Goal: Task Accomplishment & Management: Manage account settings

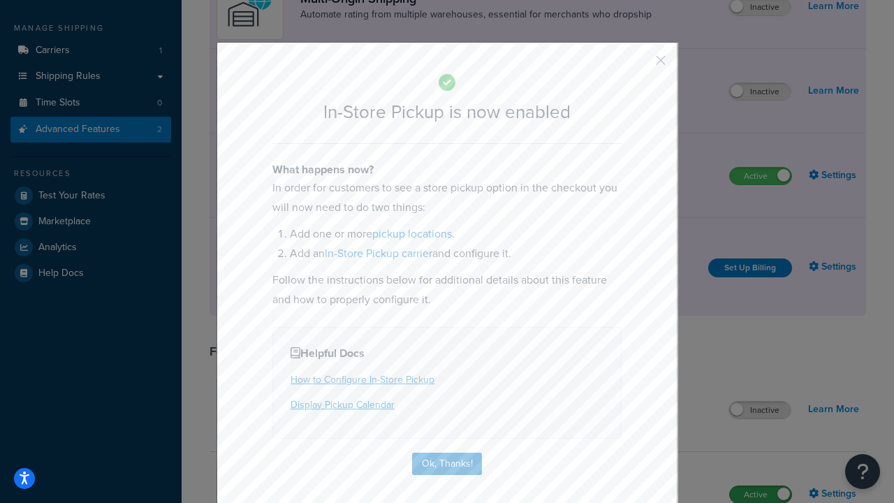
scroll to position [236, 0]
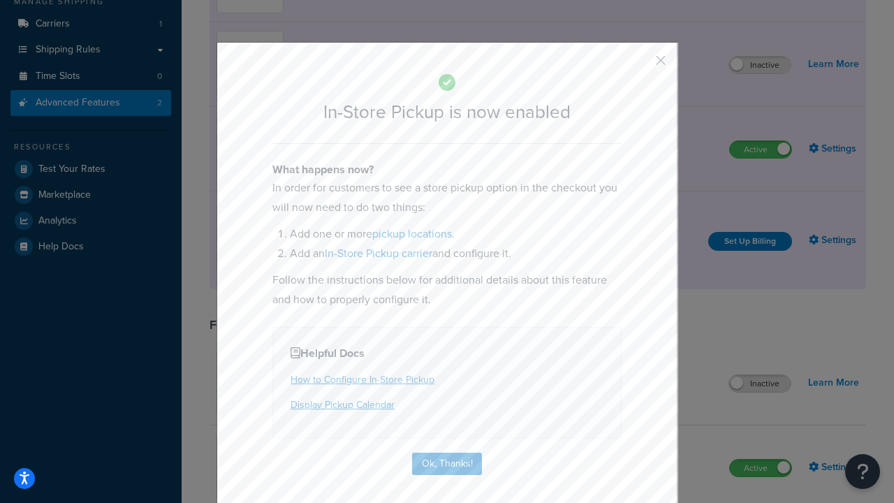
click at [640, 65] on button "button" at bounding box center [640, 65] width 3 height 3
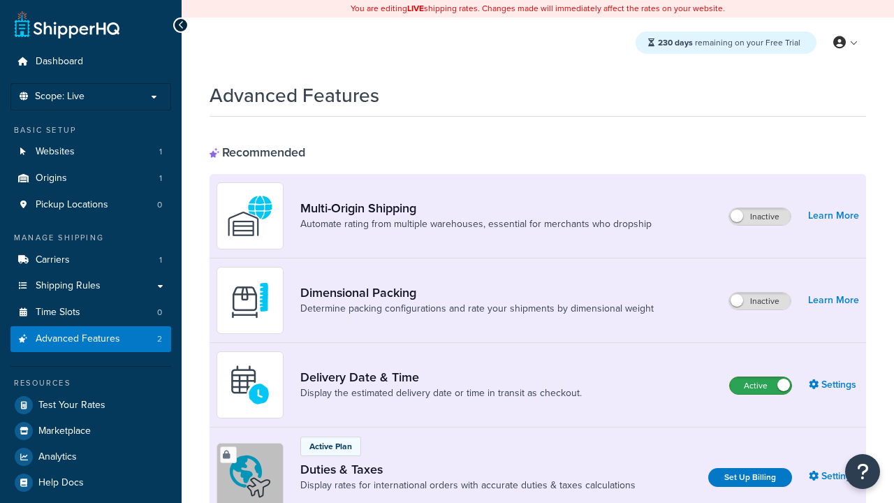
click at [761, 386] on label "Active" at bounding box center [760, 385] width 61 height 17
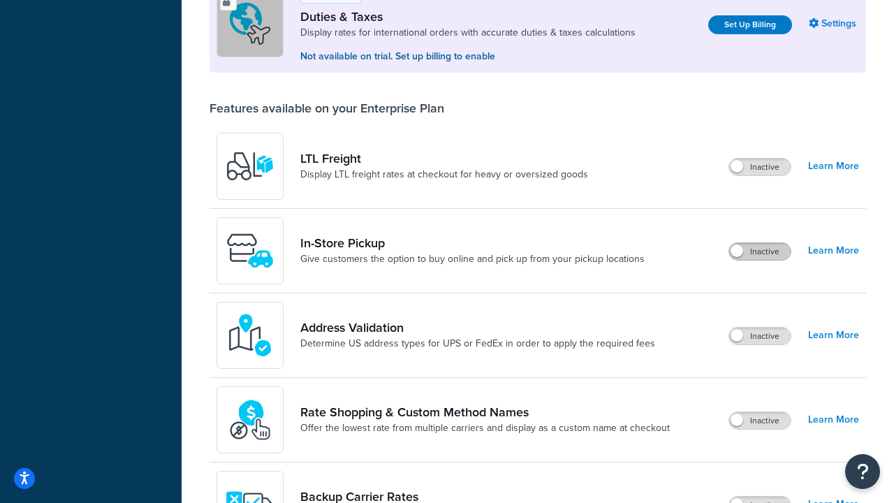
scroll to position [426, 0]
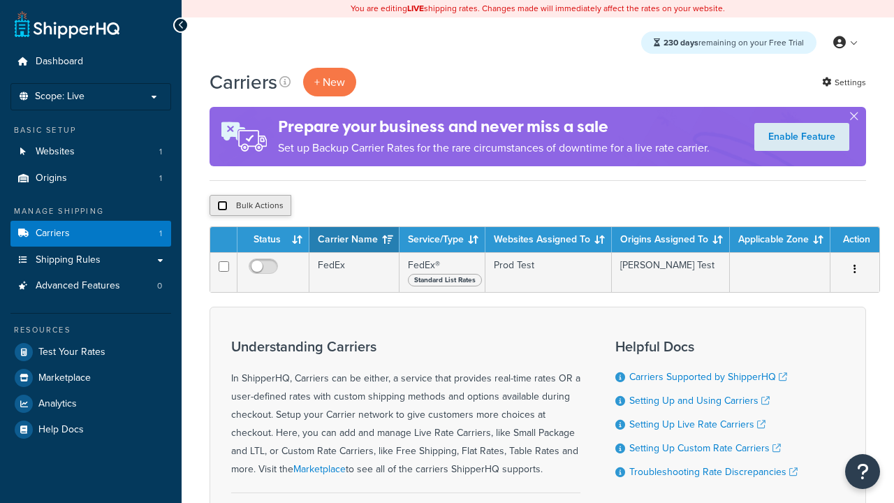
click at [222, 206] on input "checkbox" at bounding box center [222, 206] width 10 height 10
checkbox input "true"
click at [376, 206] on button "Delete" at bounding box center [373, 205] width 48 height 21
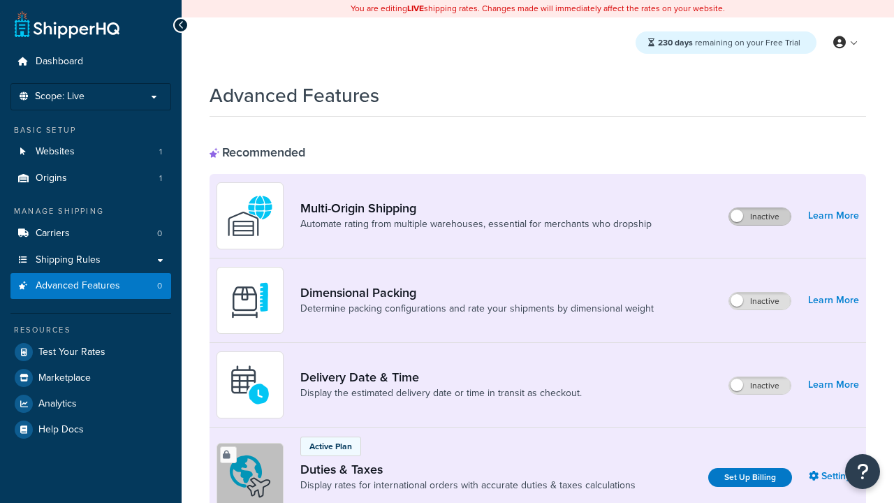
click at [760, 217] on label "Inactive" at bounding box center [760, 216] width 61 height 17
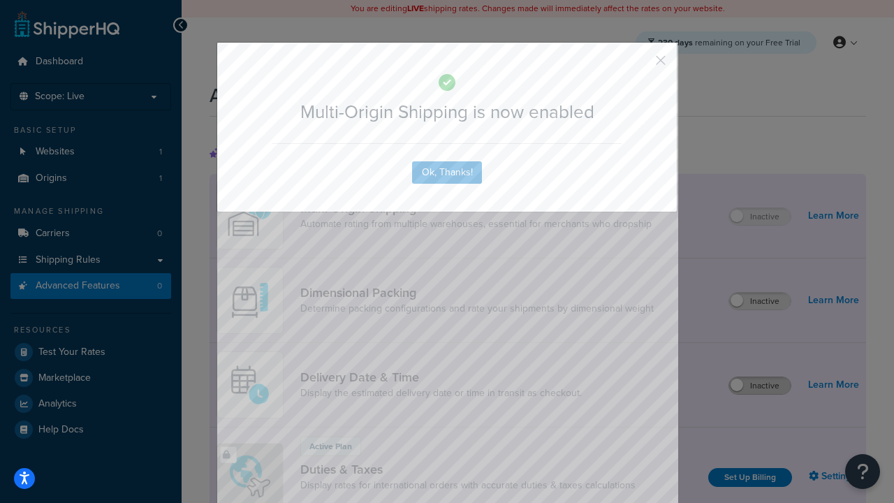
click at [640, 64] on button "button" at bounding box center [640, 65] width 3 height 3
click at [760, 386] on label "Inactive" at bounding box center [760, 385] width 61 height 17
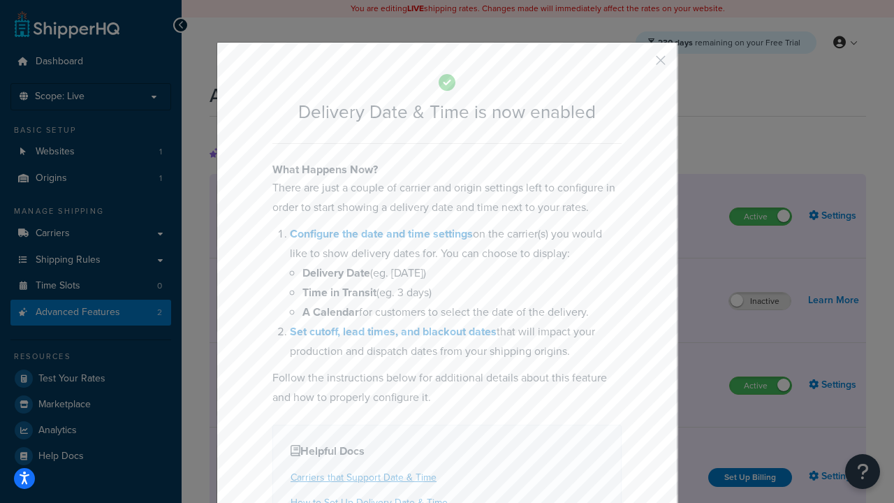
click at [640, 64] on button "button" at bounding box center [640, 65] width 3 height 3
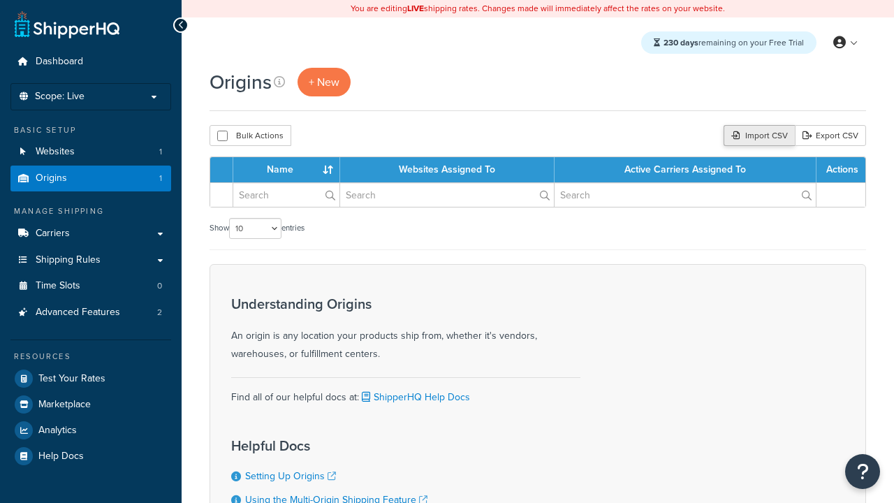
click at [758, 136] on div "Import CSV" at bounding box center [759, 135] width 71 height 21
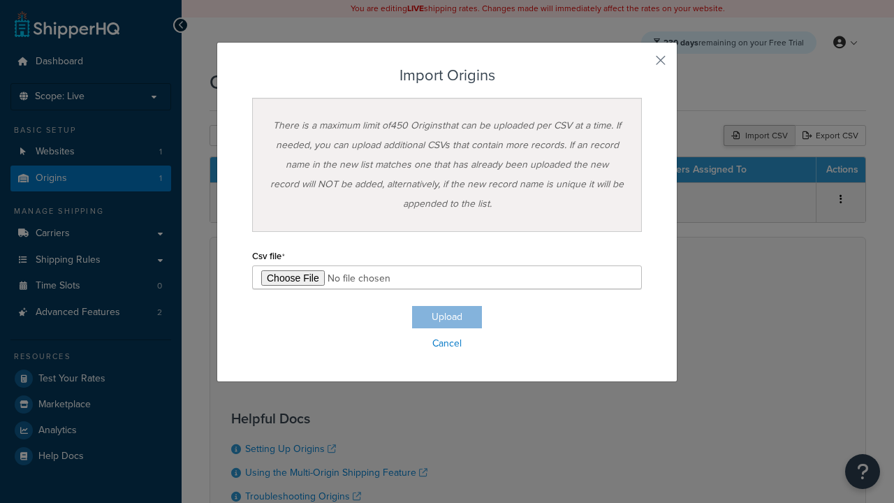
type input "C:\fakepath\importOriginsSuccess.csv"
click at [447, 317] on button "Upload" at bounding box center [447, 317] width 70 height 22
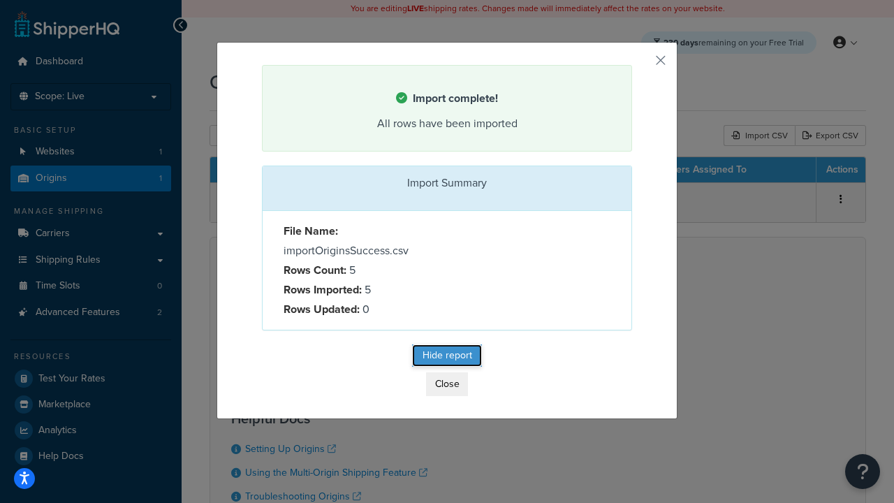
click at [447, 358] on button "Hide report" at bounding box center [447, 356] width 70 height 22
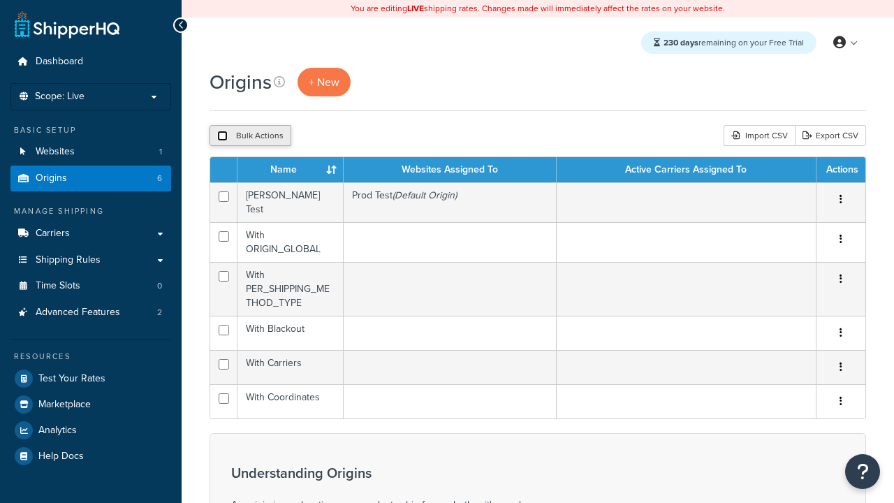
click at [222, 136] on input "checkbox" at bounding box center [222, 136] width 10 height 10
checkbox input "true"
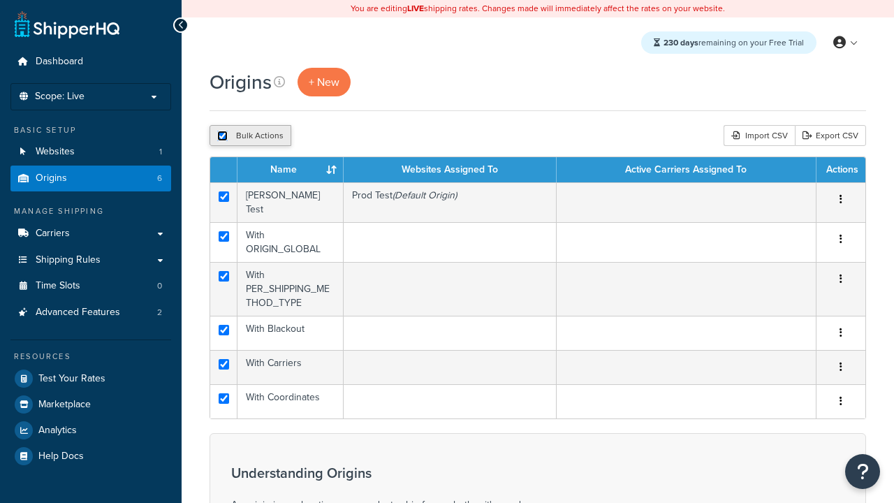
checkbox input "true"
click at [321, 136] on button "Duplicate" at bounding box center [320, 135] width 59 height 21
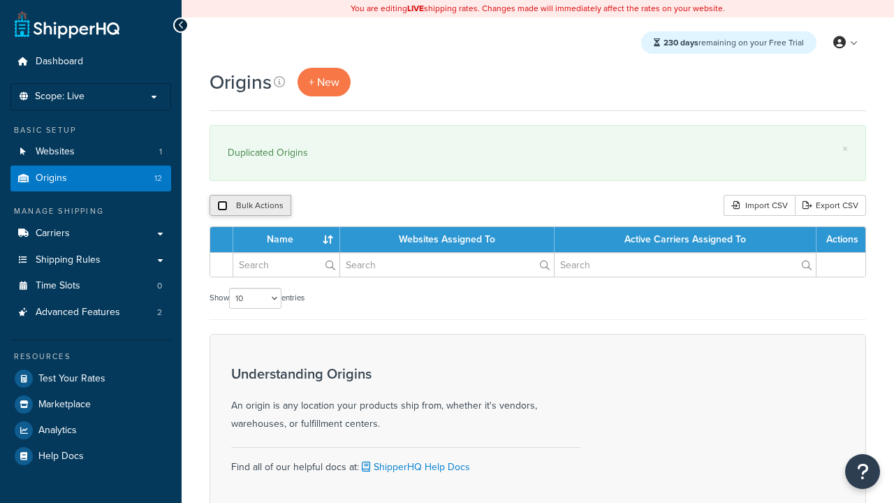
click at [222, 206] on input "checkbox" at bounding box center [222, 206] width 10 height 10
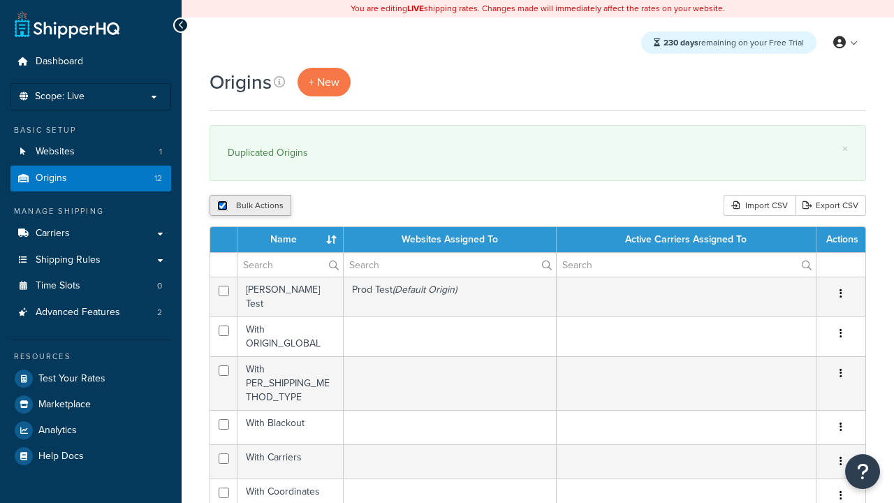
click at [222, 206] on input "checkbox" at bounding box center [222, 206] width 10 height 10
checkbox input "false"
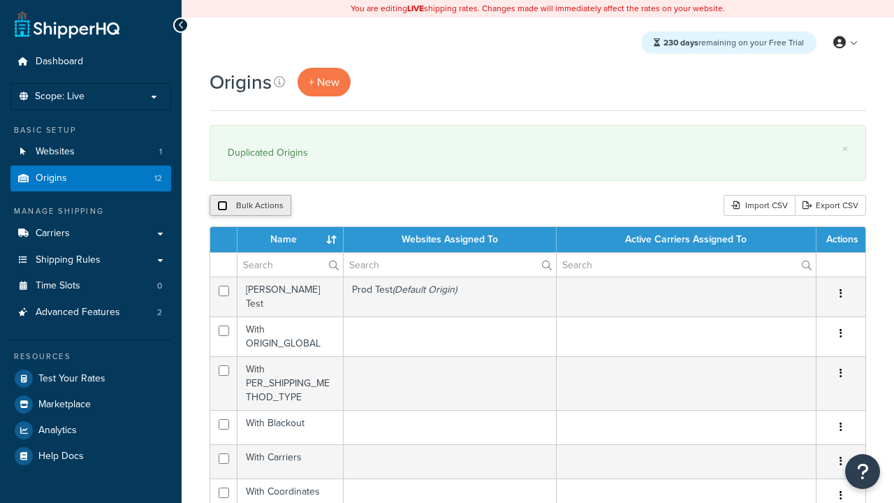
checkbox input "false"
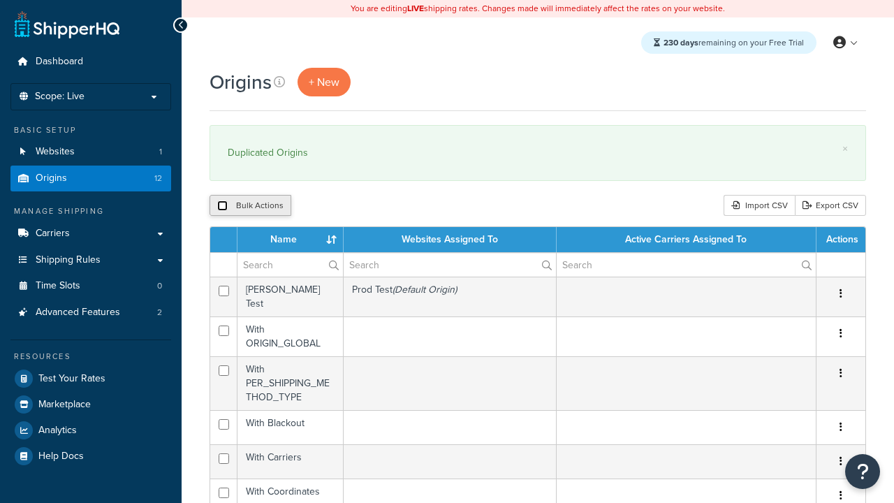
checkbox input "false"
click at [222, 206] on input "checkbox" at bounding box center [222, 206] width 10 height 10
checkbox input "true"
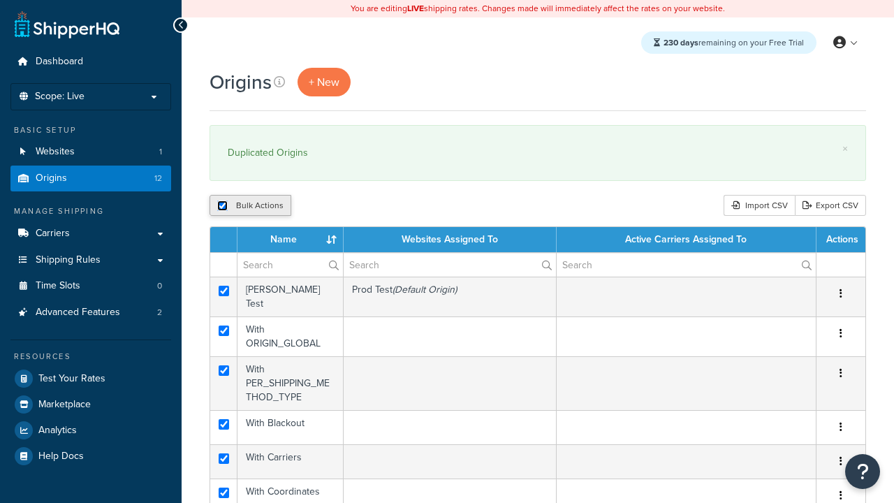
checkbox input "true"
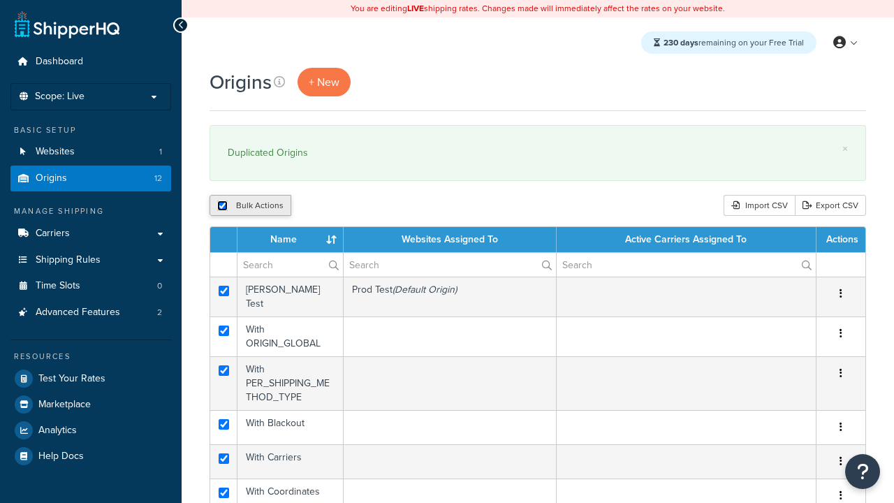
checkbox input "true"
click at [376, 206] on button "Delete" at bounding box center [373, 205] width 48 height 21
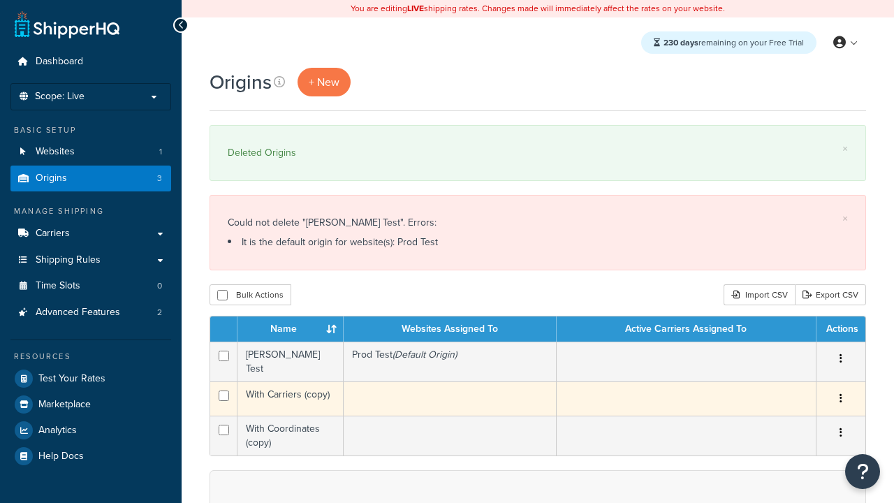
click at [224, 391] on input "checkbox" at bounding box center [224, 396] width 10 height 10
checkbox input "true"
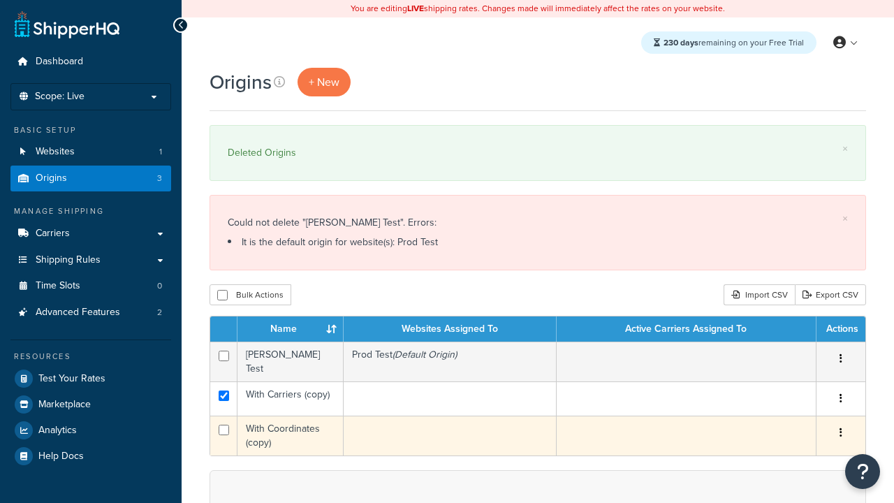
click at [224, 425] on input "checkbox" at bounding box center [224, 430] width 10 height 10
checkbox input "true"
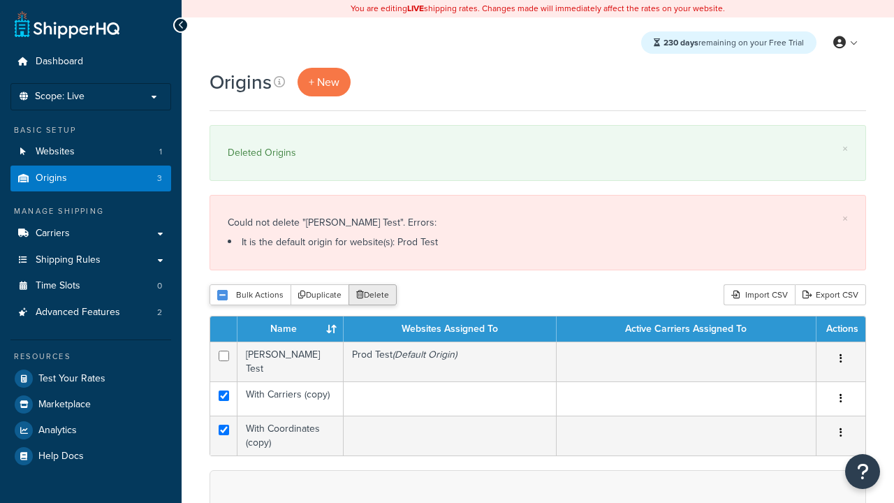
click at [376, 296] on button "Delete" at bounding box center [373, 294] width 48 height 21
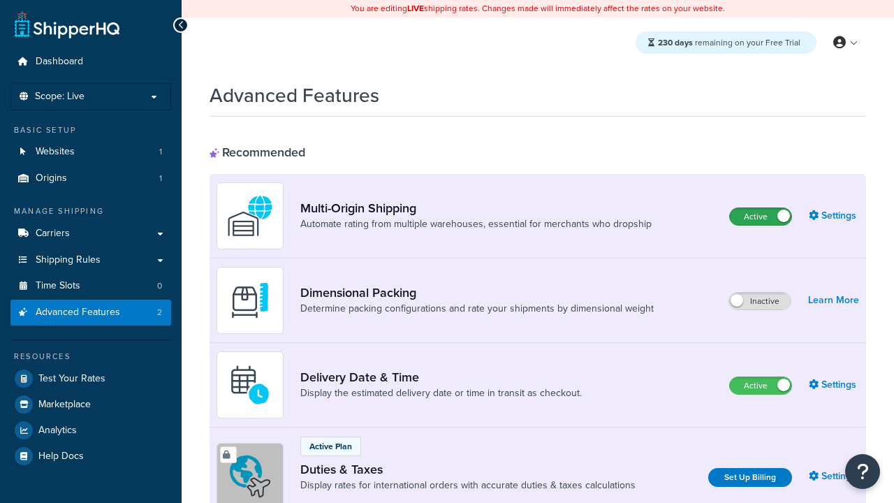
click at [761, 217] on label "Active" at bounding box center [760, 216] width 61 height 17
click at [761, 386] on label "Active" at bounding box center [760, 385] width 61 height 17
